Goal: Information Seeking & Learning: Learn about a topic

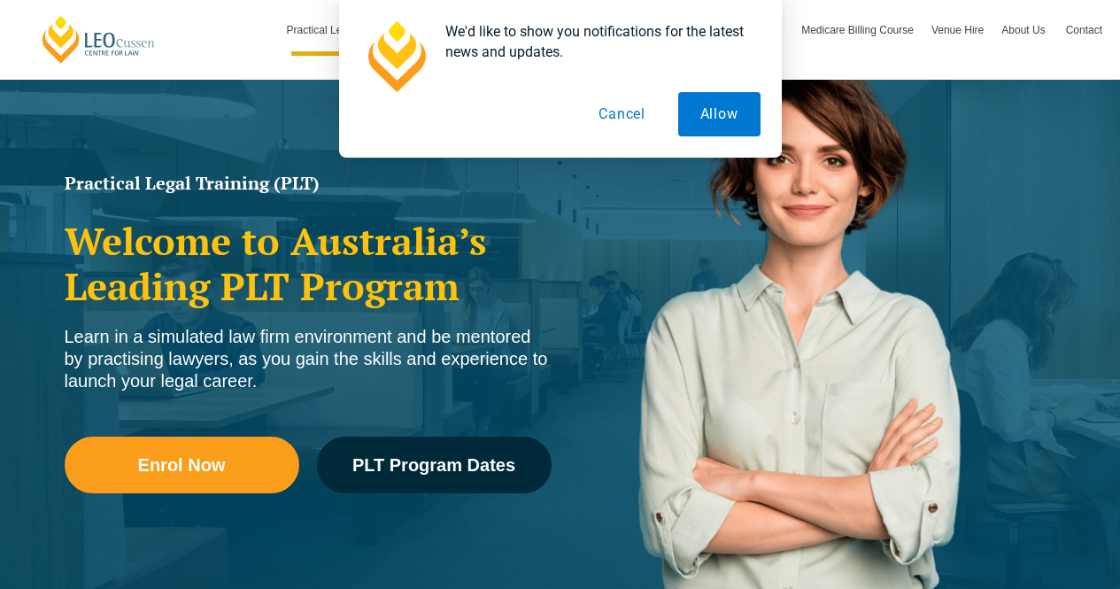
click at [615, 115] on button "Cancel" at bounding box center [622, 114] width 91 height 44
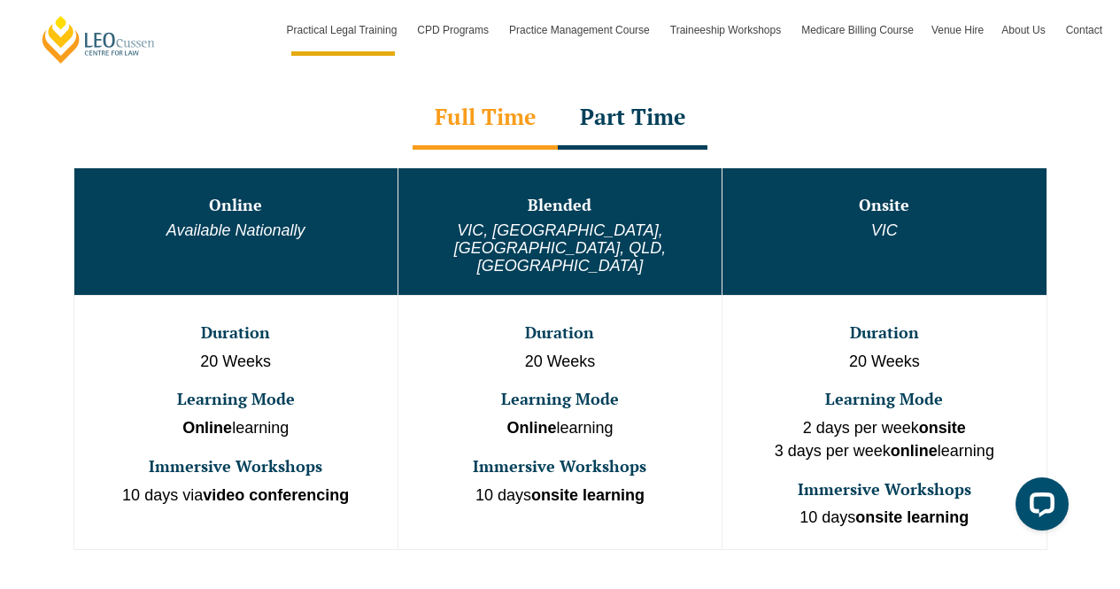
scroll to position [974, 0]
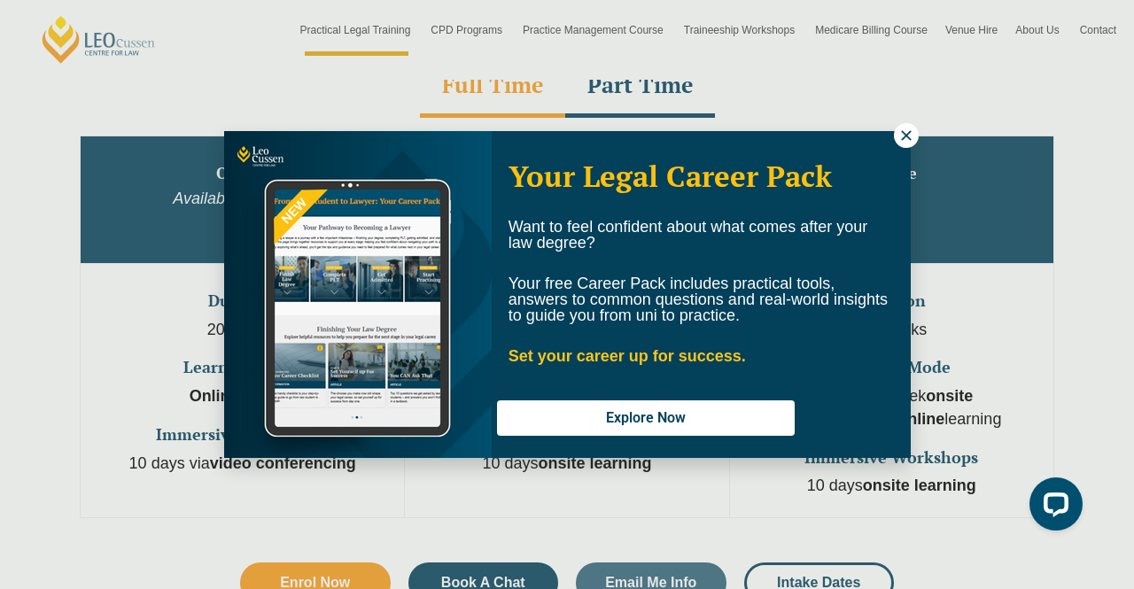
click at [904, 133] on icon at bounding box center [906, 136] width 16 height 16
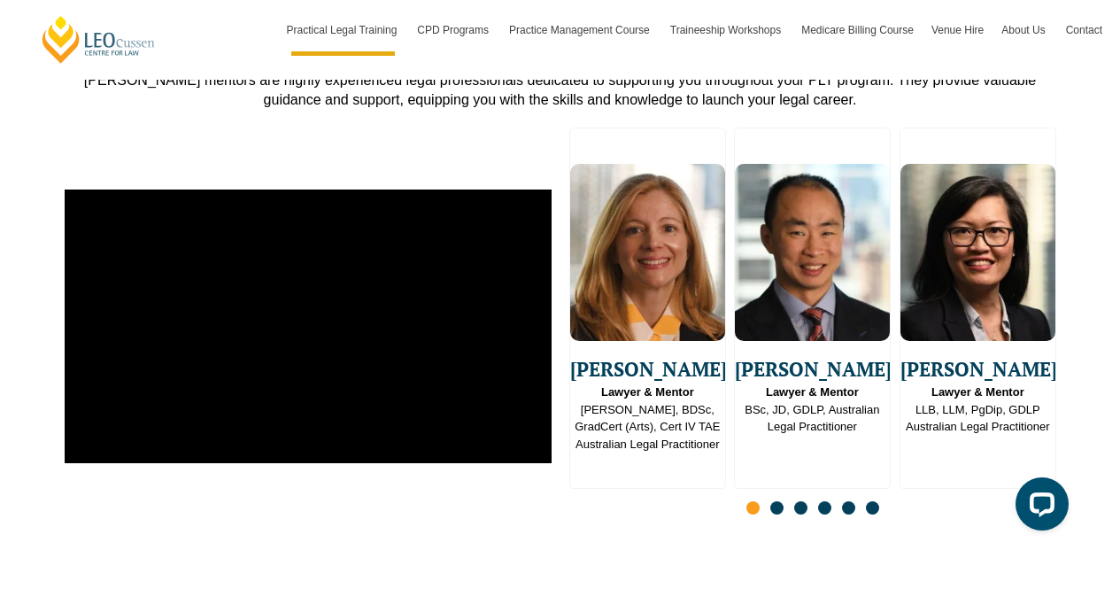
scroll to position [4605, 0]
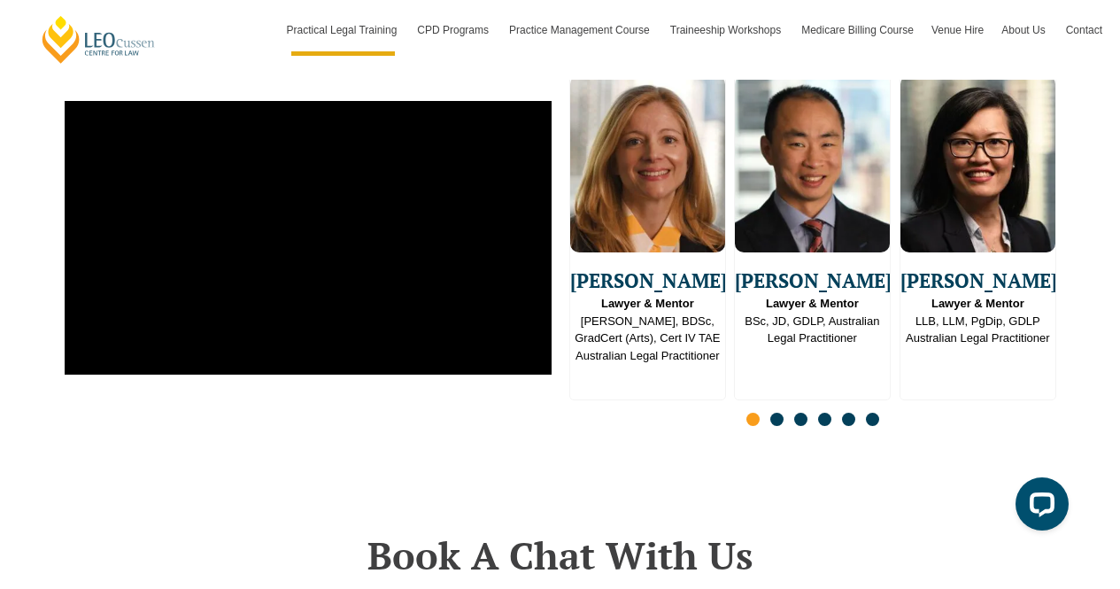
click at [770, 411] on div "Slides" at bounding box center [812, 421] width 487 height 20
click at [777, 413] on span "Go to slide 2" at bounding box center [777, 419] width 13 height 13
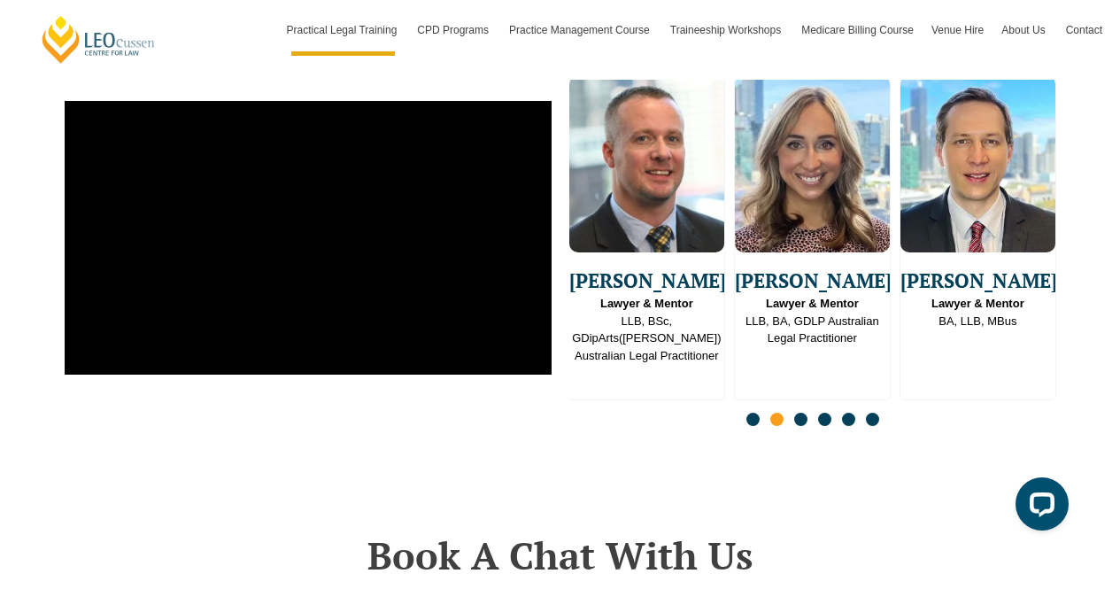
click at [796, 413] on span "Go to slide 3" at bounding box center [800, 419] width 13 height 13
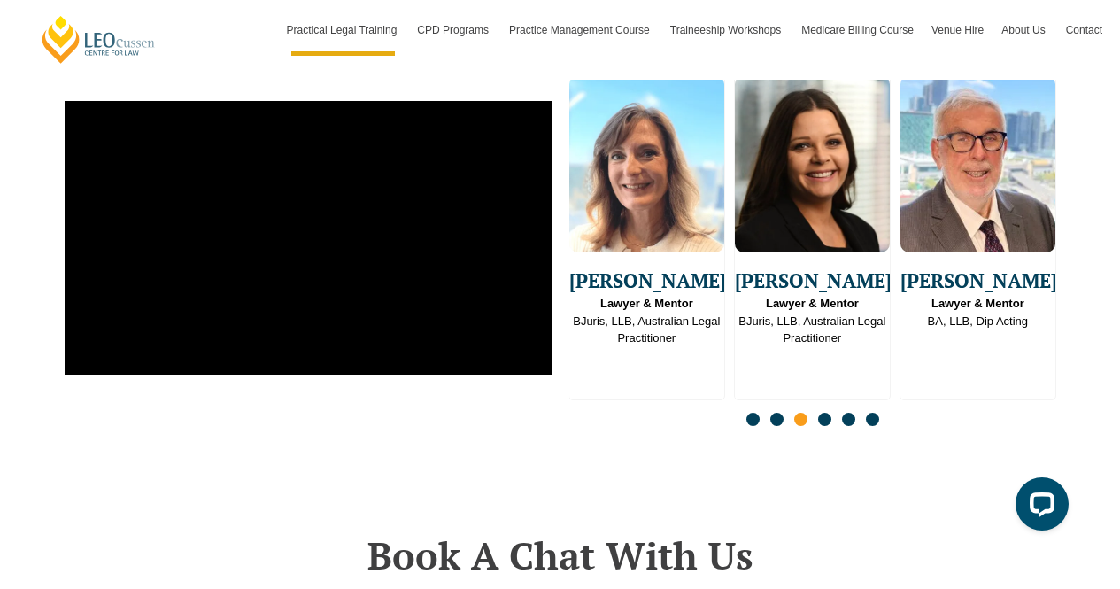
click at [824, 413] on span "Go to slide 4" at bounding box center [824, 419] width 13 height 13
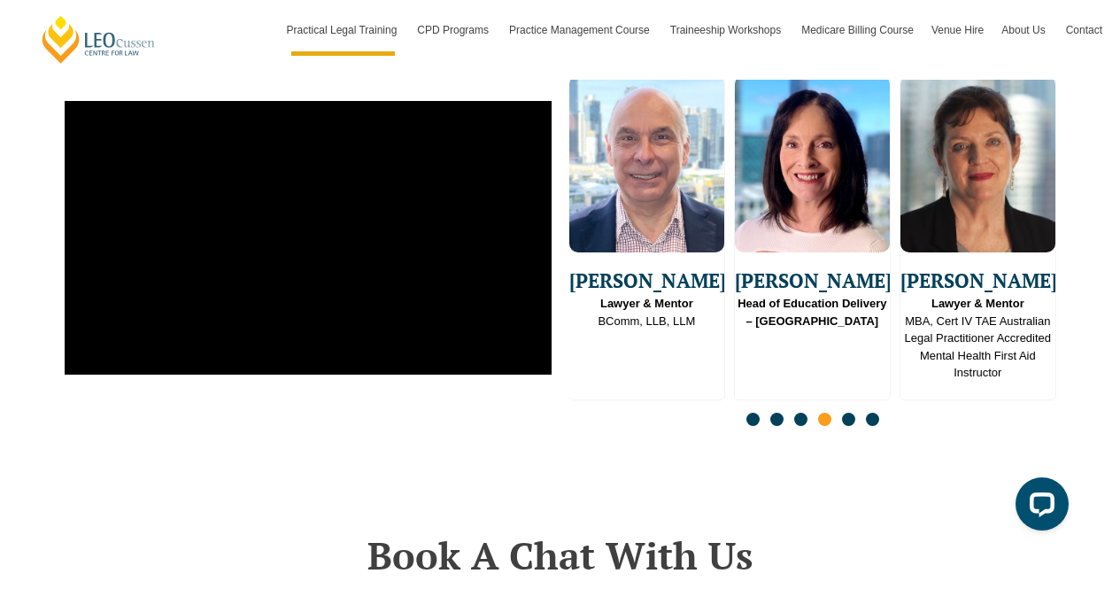
click at [845, 413] on span "Go to slide 5" at bounding box center [848, 419] width 13 height 13
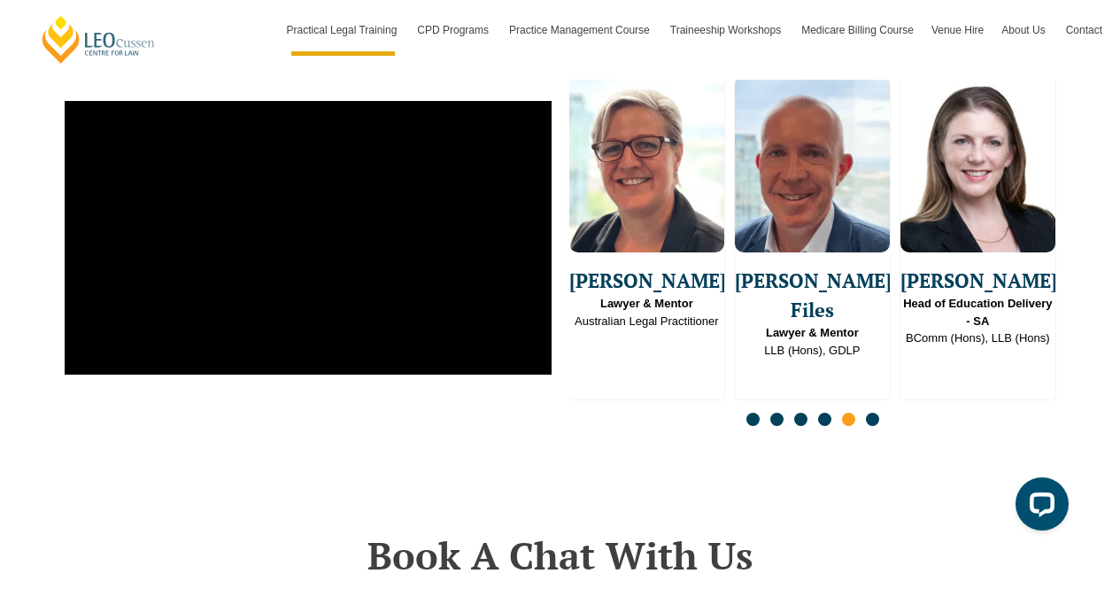
click at [879, 411] on div "Slides" at bounding box center [812, 421] width 487 height 20
click at [875, 413] on span "Go to slide 6" at bounding box center [872, 419] width 13 height 13
